Goal: Information Seeking & Learning: Find specific page/section

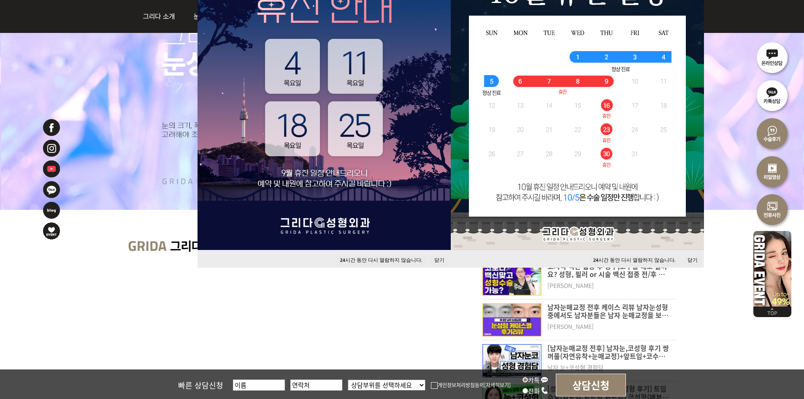
scroll to position [169, 0]
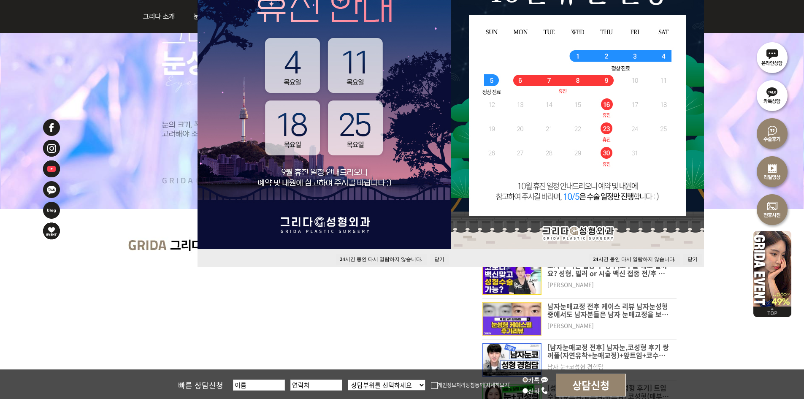
click at [402, 258] on button "24 시간 동안 다시 열람하지 않습니다." at bounding box center [381, 259] width 91 height 11
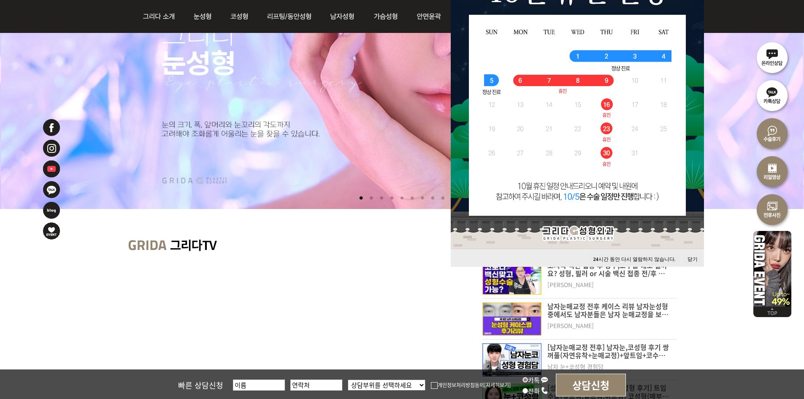
click at [606, 261] on button "24 시간 동안 다시 열람하지 않습니다." at bounding box center [634, 259] width 91 height 11
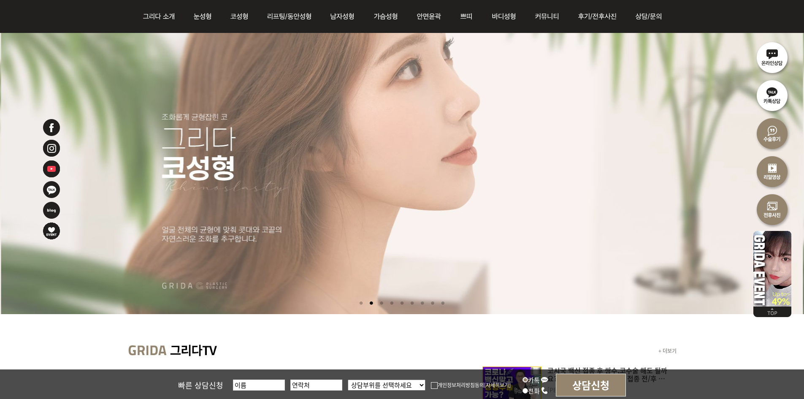
scroll to position [0, 0]
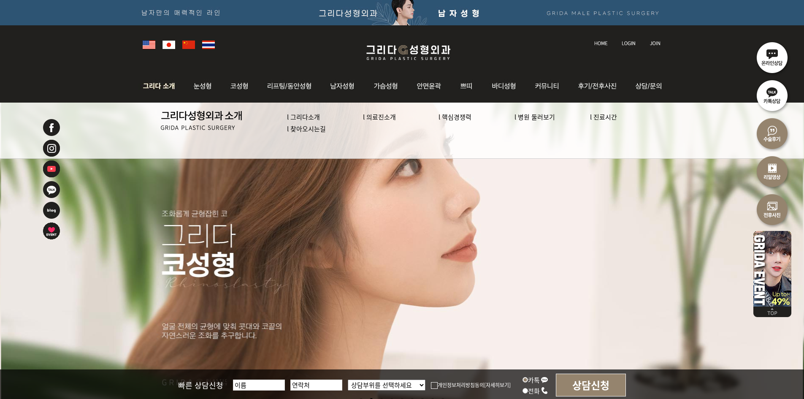
click at [387, 118] on link "l 의료진소개" at bounding box center [379, 116] width 33 height 9
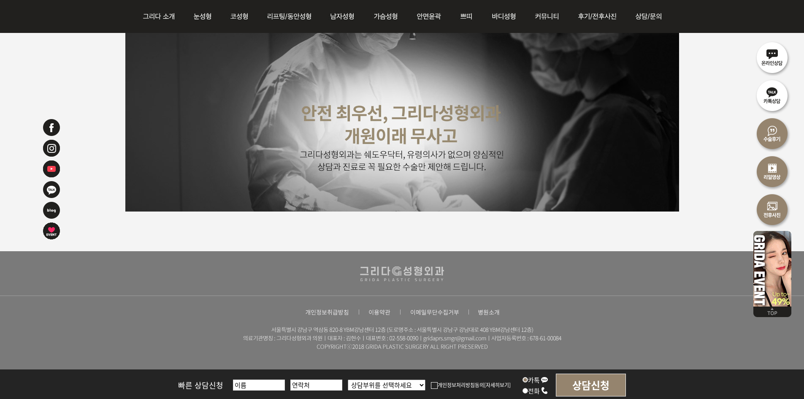
scroll to position [2146, 0]
